Goal: Information Seeking & Learning: Learn about a topic

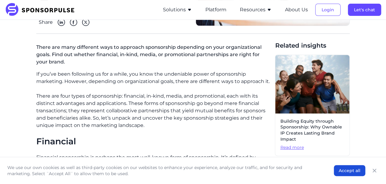
scroll to position [119, 0]
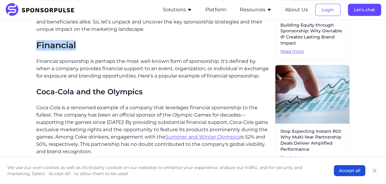
scroll to position [216, 0]
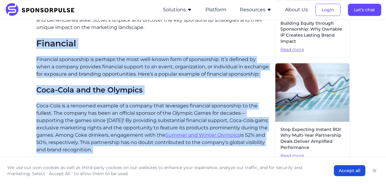
click at [110, 149] on p "Coca-Cola is a renowned example of a company that leverages financial sponsorsh…" at bounding box center [153, 127] width 234 height 51
copy div "Financial Financial sponsorship is perhaps the most well-known form of sponsors…"
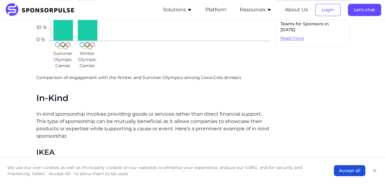
scroll to position [448, 0]
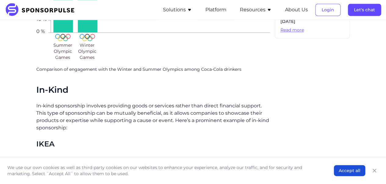
click at [37, 91] on h2 "In-Kind" at bounding box center [153, 90] width 234 height 10
drag, startPoint x: 37, startPoint y: 91, endPoint x: 49, endPoint y: 85, distance: 13.3
click at [49, 85] on h2 "In-Kind" at bounding box center [153, 90] width 234 height 10
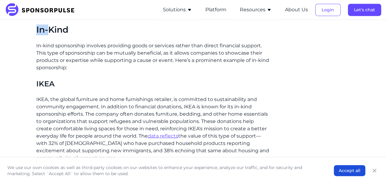
scroll to position [533, 0]
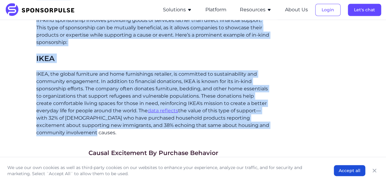
click at [90, 132] on p "IKEA, the global furniture and home furnishings retailer, is committed to susta…" at bounding box center [153, 103] width 234 height 66
copy div "Lo-Ipsu Do-sita consectetur adipisci elitseddo eiusm te incididu utlabo etdo ma…"
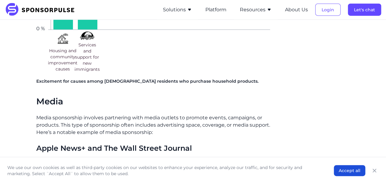
scroll to position [753, 0]
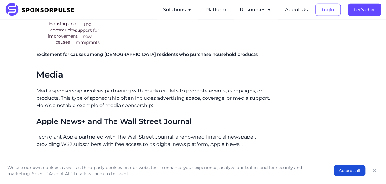
click at [38, 76] on h2 "Media" at bounding box center [153, 75] width 234 height 10
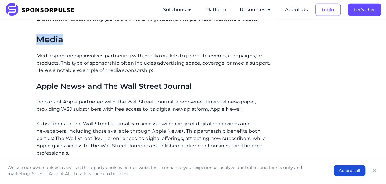
scroll to position [838, 0]
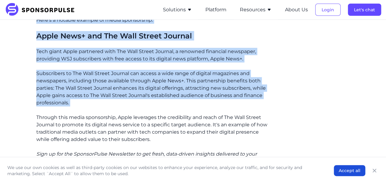
click at [81, 102] on p "Subscribers to The Wall Street Journal can access a wide range of digital magaz…" at bounding box center [153, 88] width 234 height 37
copy div "Media Media sponsorship involves partnering with media outlets to promote event…"
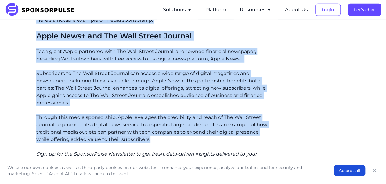
click at [154, 141] on p "Through this media sponsorship, Apple leverages the credibility and reach of Th…" at bounding box center [153, 128] width 234 height 29
copy div "Lorem Ipsum dolorsitame consecte adipiscing elit seddo eiusmod te incidid utlab…"
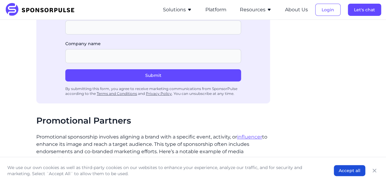
scroll to position [1095, 0]
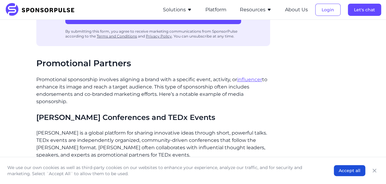
click at [36, 62] on h2 "Promotional Partners" at bounding box center [153, 63] width 234 height 10
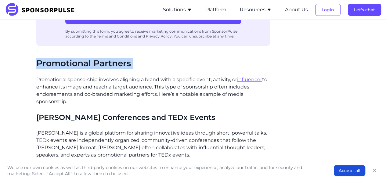
click at [36, 62] on h2 "Promotional Partners" at bounding box center [153, 63] width 234 height 10
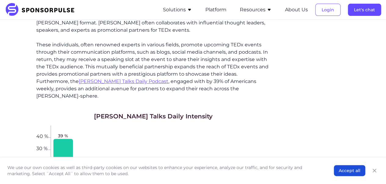
scroll to position [1229, 0]
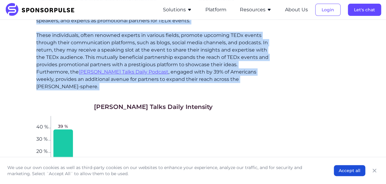
click at [233, 79] on p "These individuals, often renowned experts in various fields, promote upcoming T…" at bounding box center [153, 61] width 234 height 59
copy div "Loremipsumd Sitametc Adipiscinge seddoeiusmo temporin utlabore e dolor magn a e…"
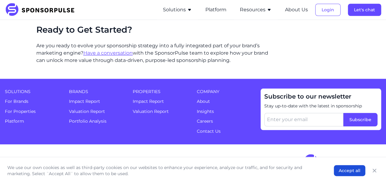
scroll to position [1490, 0]
